Goal: Information Seeking & Learning: Learn about a topic

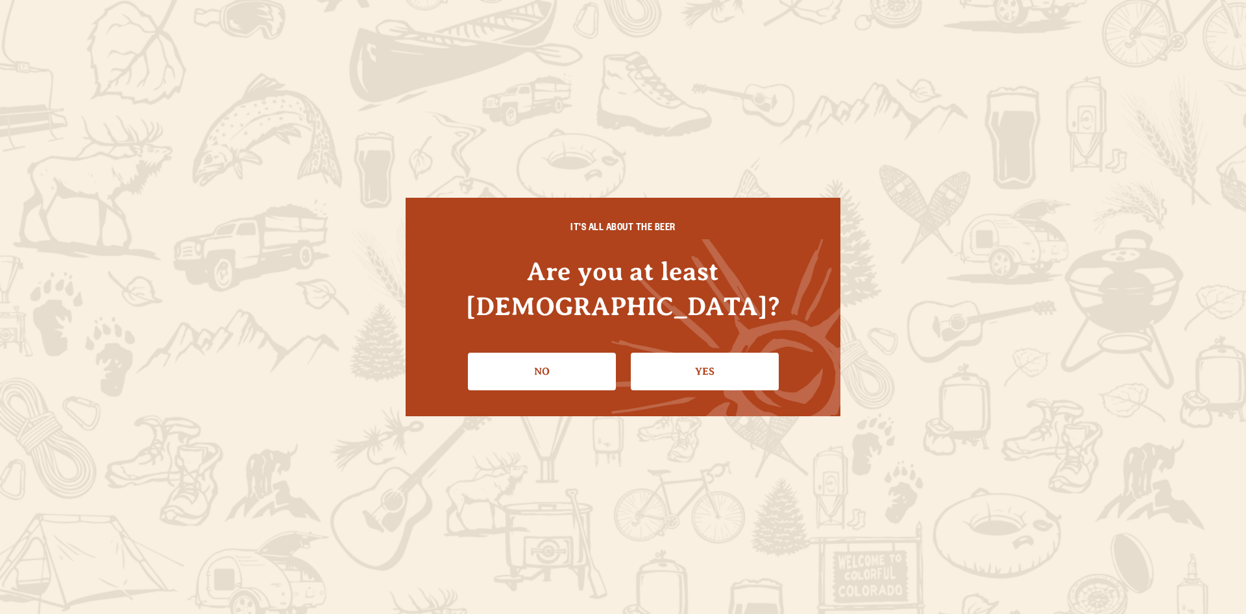
click at [715, 355] on link "Yes" at bounding box center [705, 372] width 148 height 38
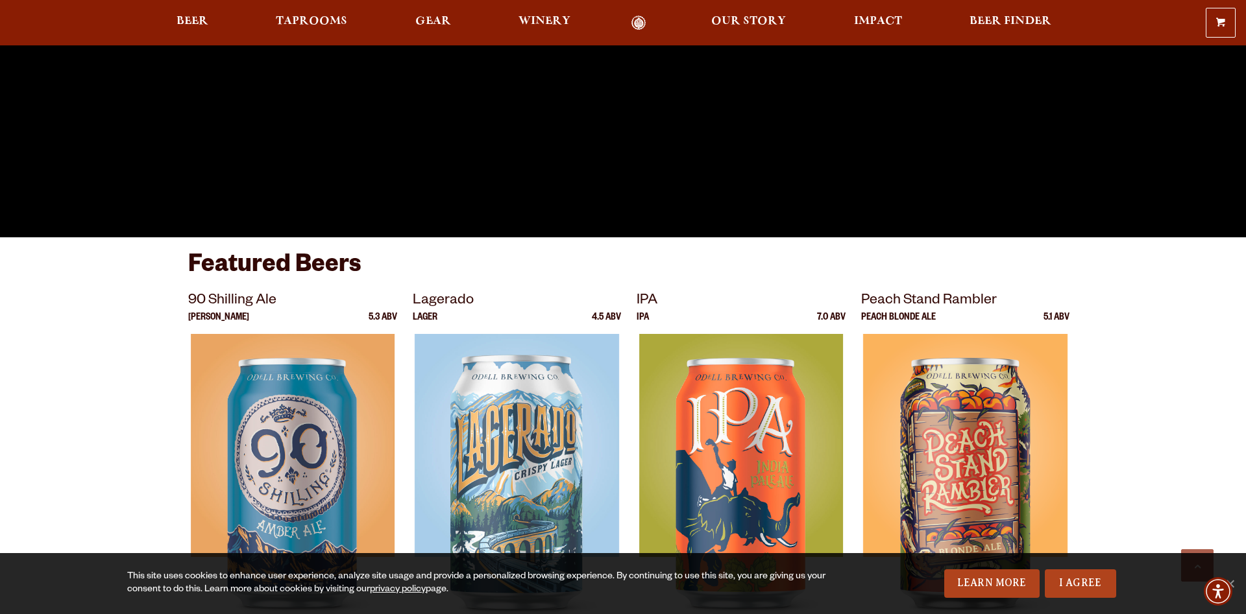
scroll to position [794, 0]
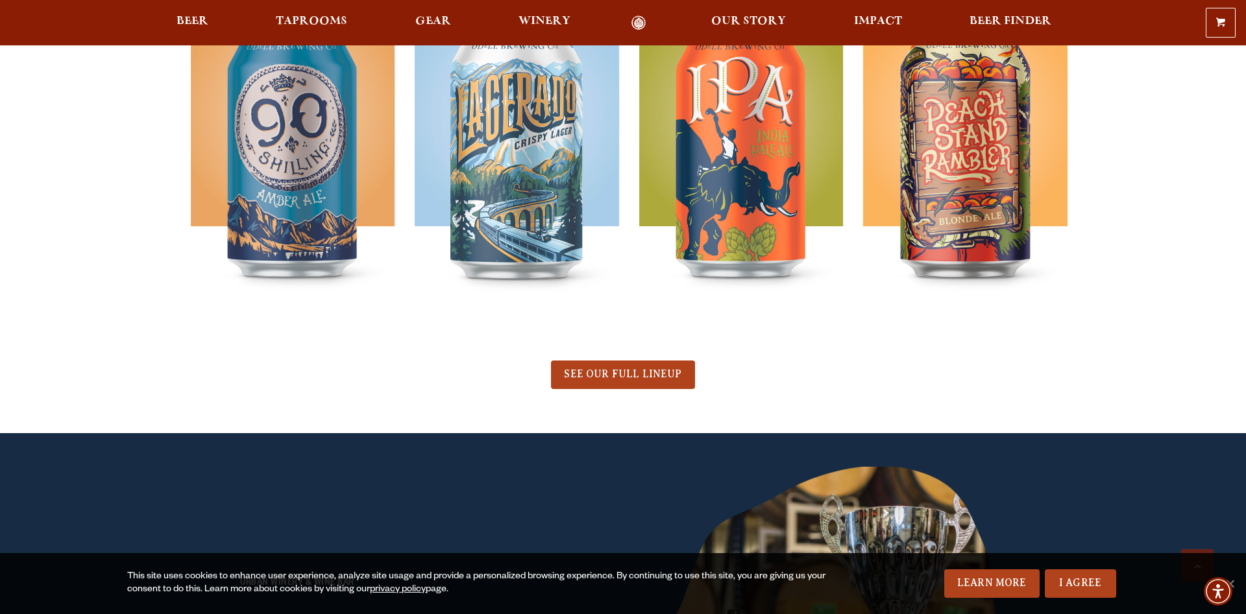
click at [286, 12] on div "0 Shopping Cart No products in the cart. Beer Taprooms Gear Winery Our Story Im…" at bounding box center [623, 23] width 1246 height 30
click at [289, 16] on span "Taprooms" at bounding box center [311, 21] width 71 height 10
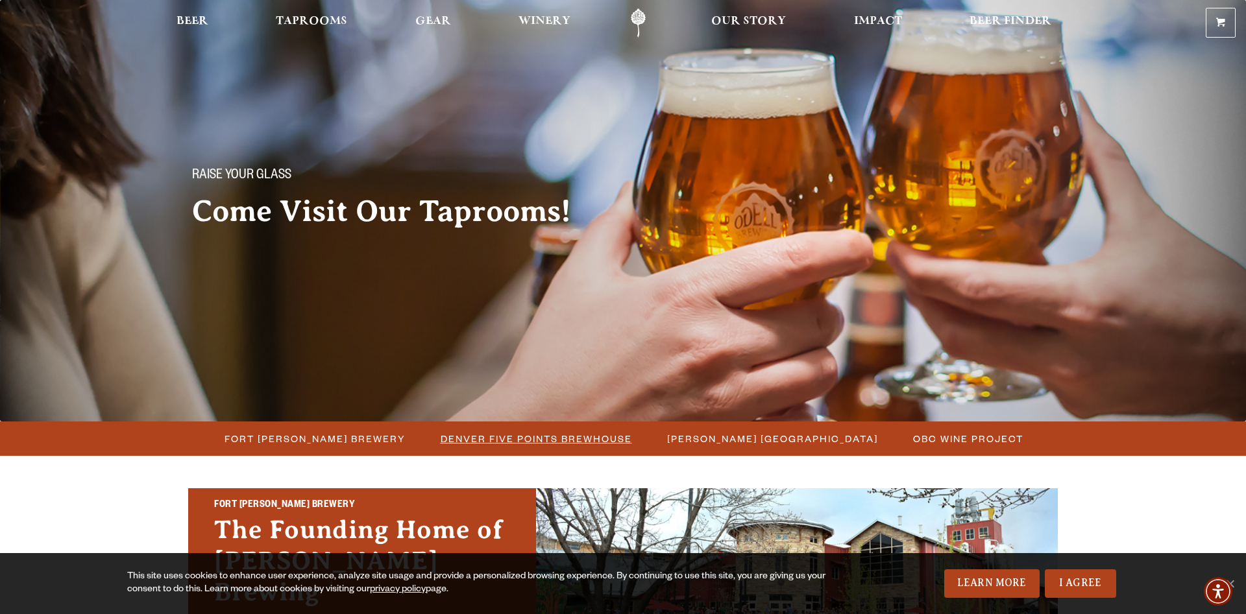
click at [579, 434] on span "Denver Five Points Brewhouse" at bounding box center [536, 439] width 191 height 19
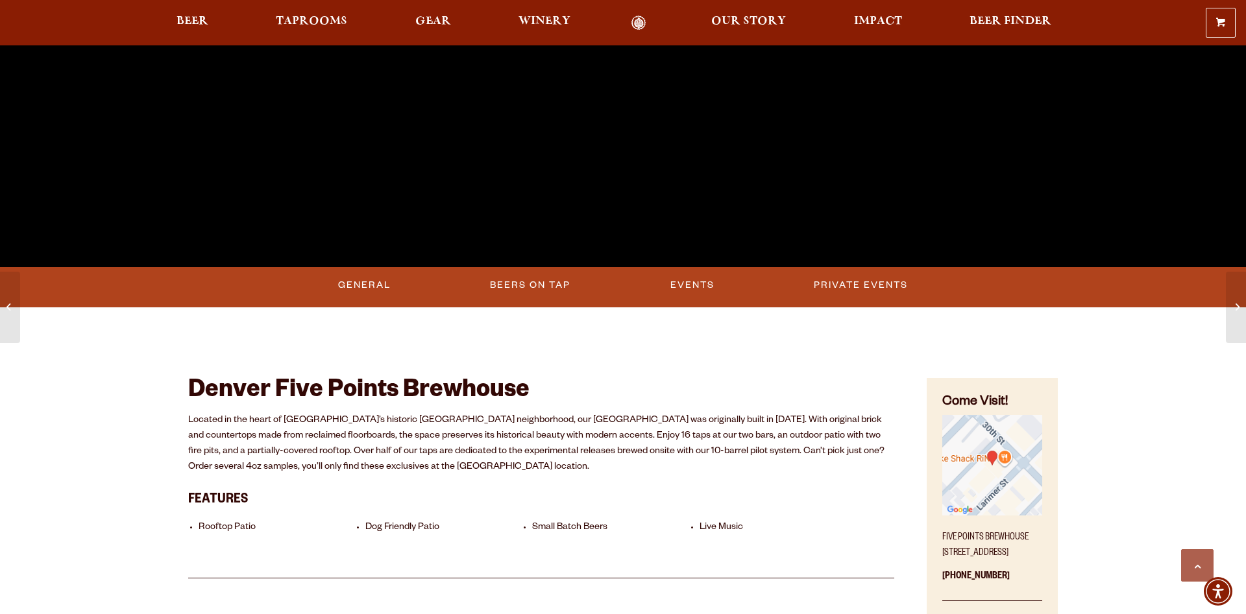
scroll to position [662, 0]
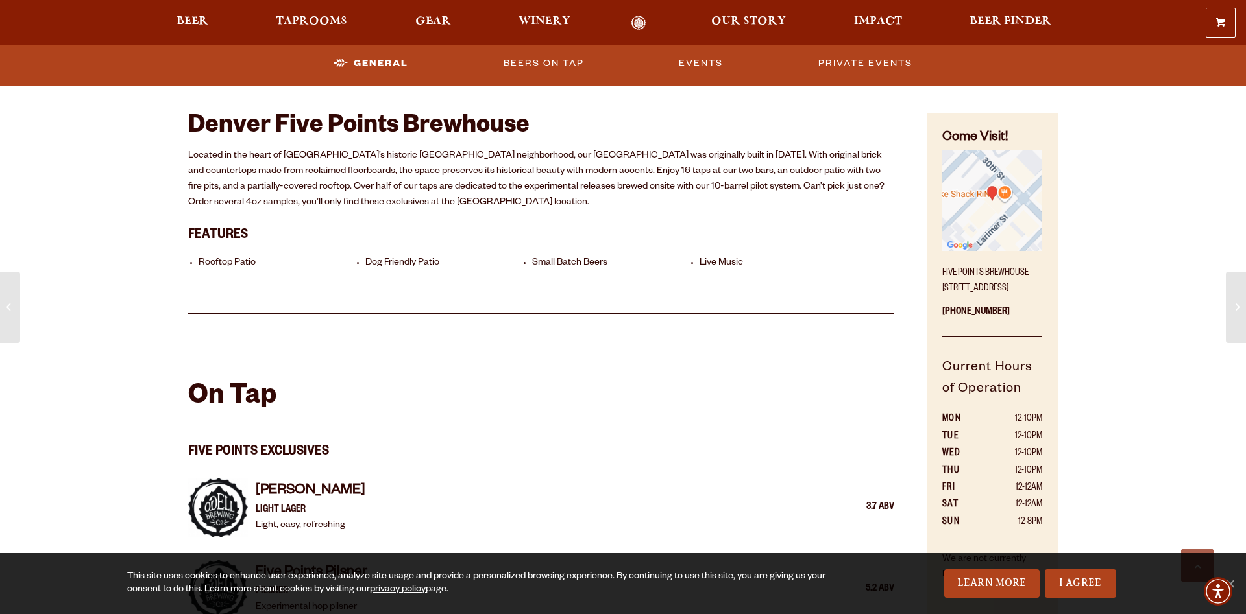
click at [715, 265] on li "Live Music" at bounding box center [779, 264] width 160 height 12
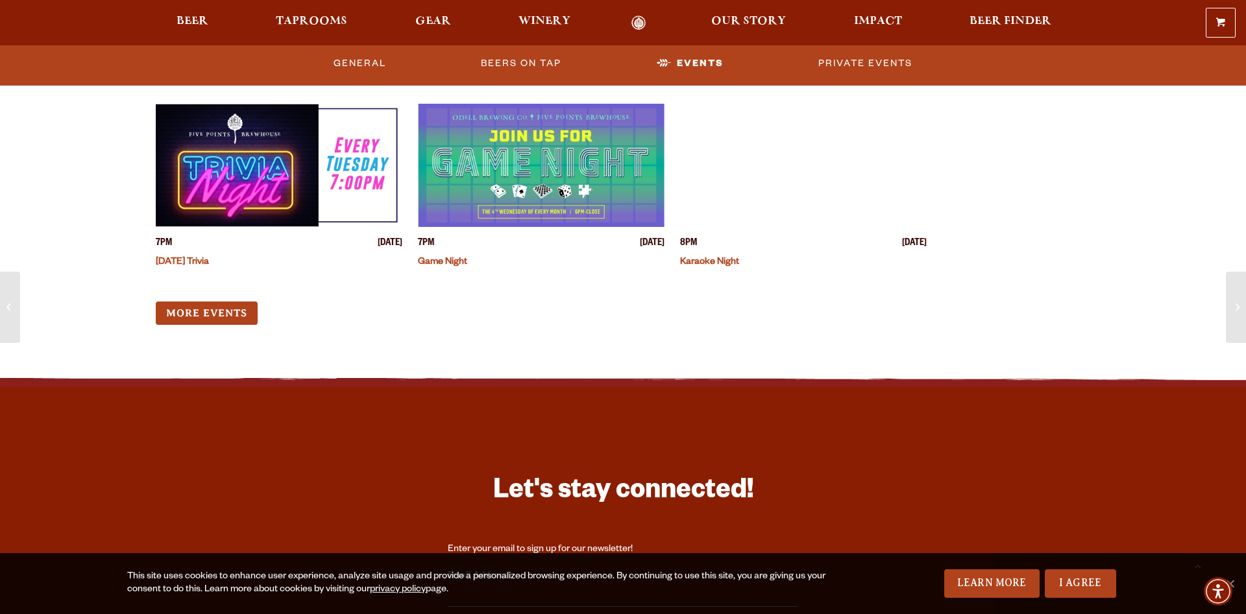
scroll to position [3773, 0]
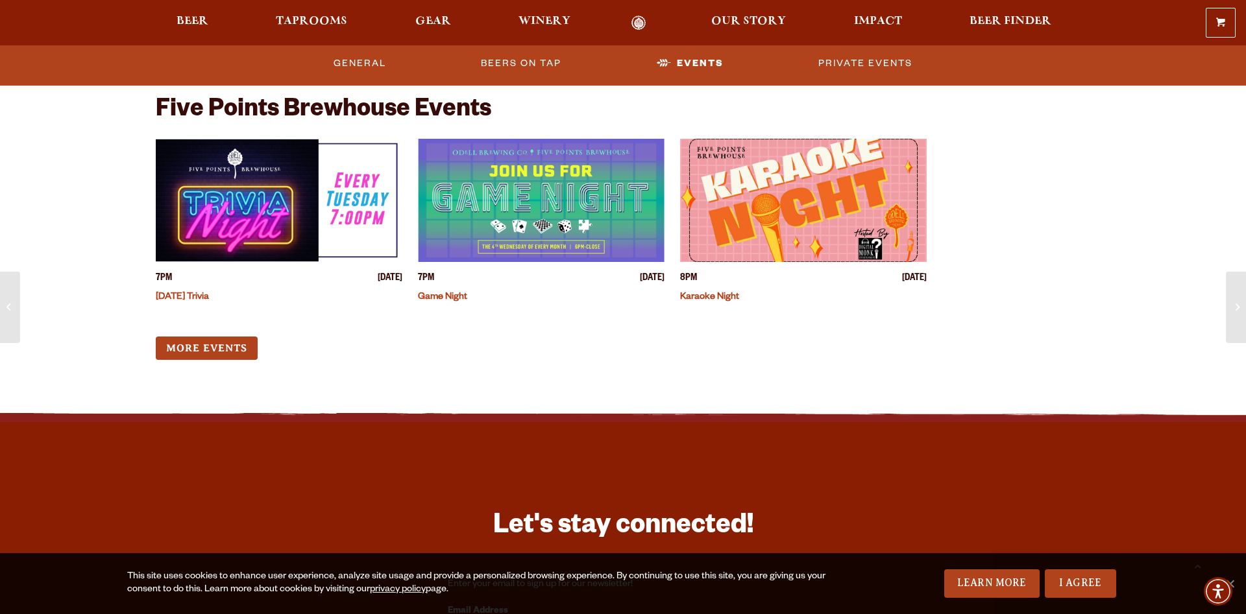
click at [573, 210] on img "View event details" at bounding box center [541, 200] width 247 height 123
